Goal: Information Seeking & Learning: Learn about a topic

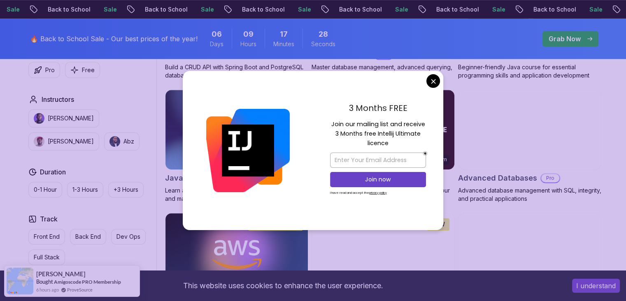
scroll to position [512, 0]
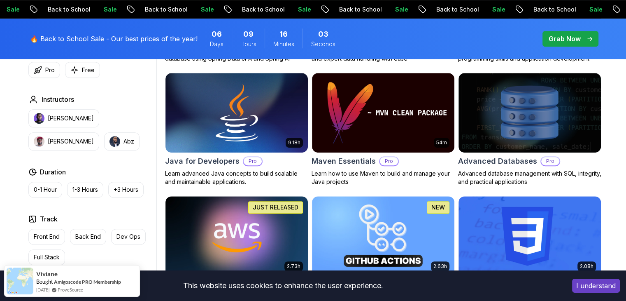
scroll to position [505, 0]
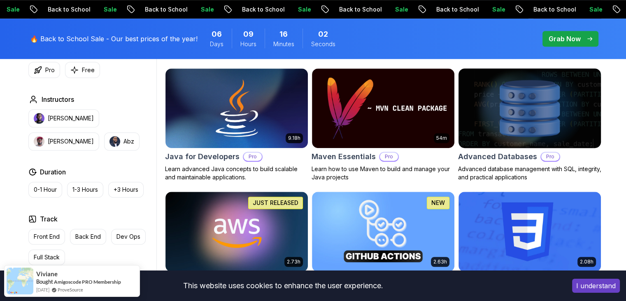
click at [551, 91] on img at bounding box center [529, 108] width 149 height 84
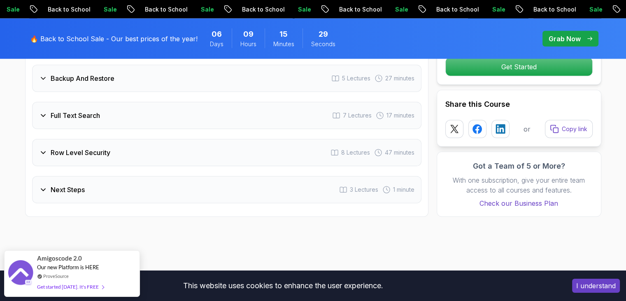
scroll to position [1969, 0]
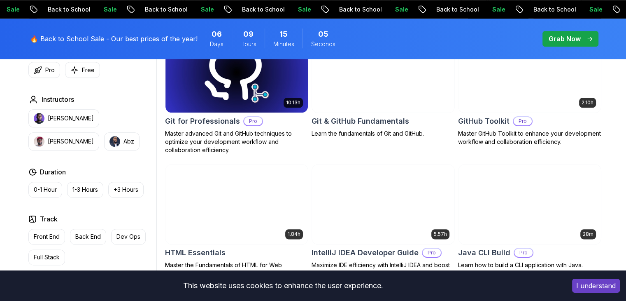
scroll to position [907, 0]
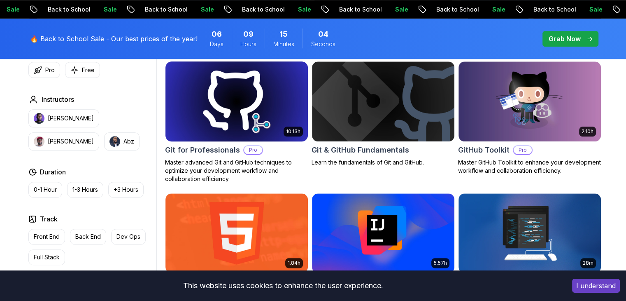
click at [256, 110] on img at bounding box center [236, 101] width 149 height 84
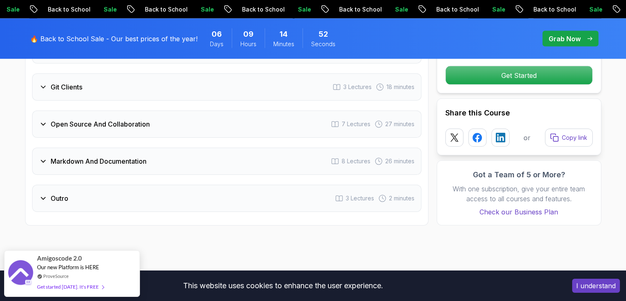
scroll to position [1846, 0]
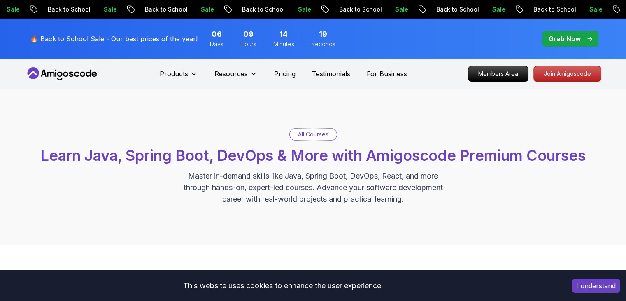
click at [324, 134] on p "All Courses" at bounding box center [313, 134] width 30 height 8
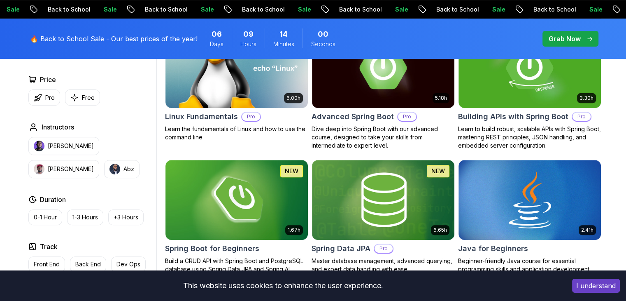
scroll to position [300, 0]
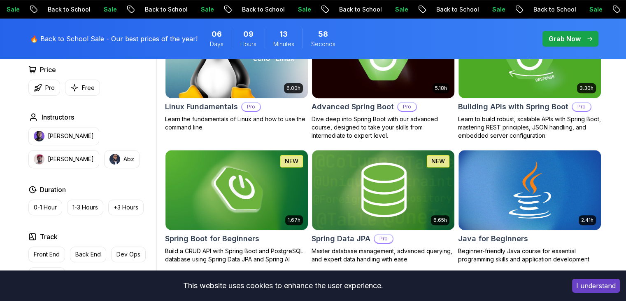
click at [417, 83] on img at bounding box center [382, 58] width 149 height 84
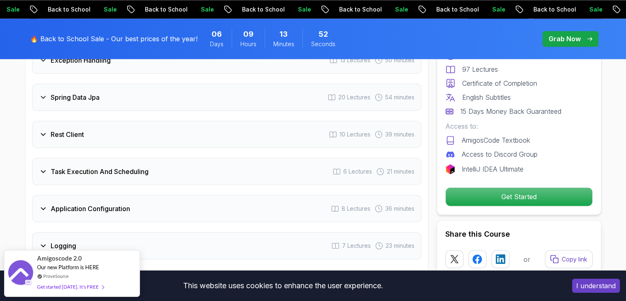
scroll to position [1321, 0]
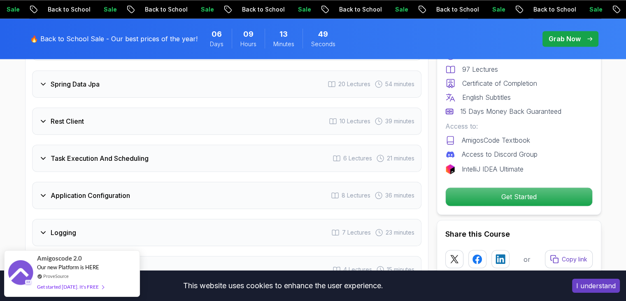
click at [231, 145] on div "Task Execution And Scheduling 6 Lectures 21 minutes" at bounding box center [226, 158] width 389 height 27
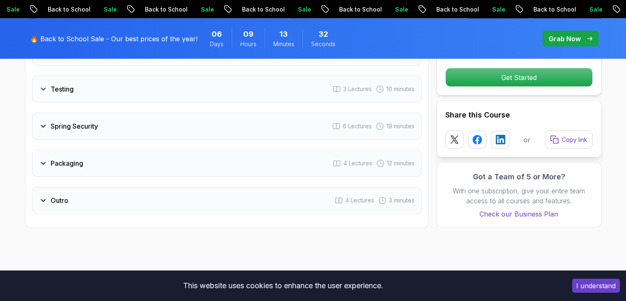
scroll to position [1601, 0]
